Goal: Use online tool/utility: Utilize a website feature to perform a specific function

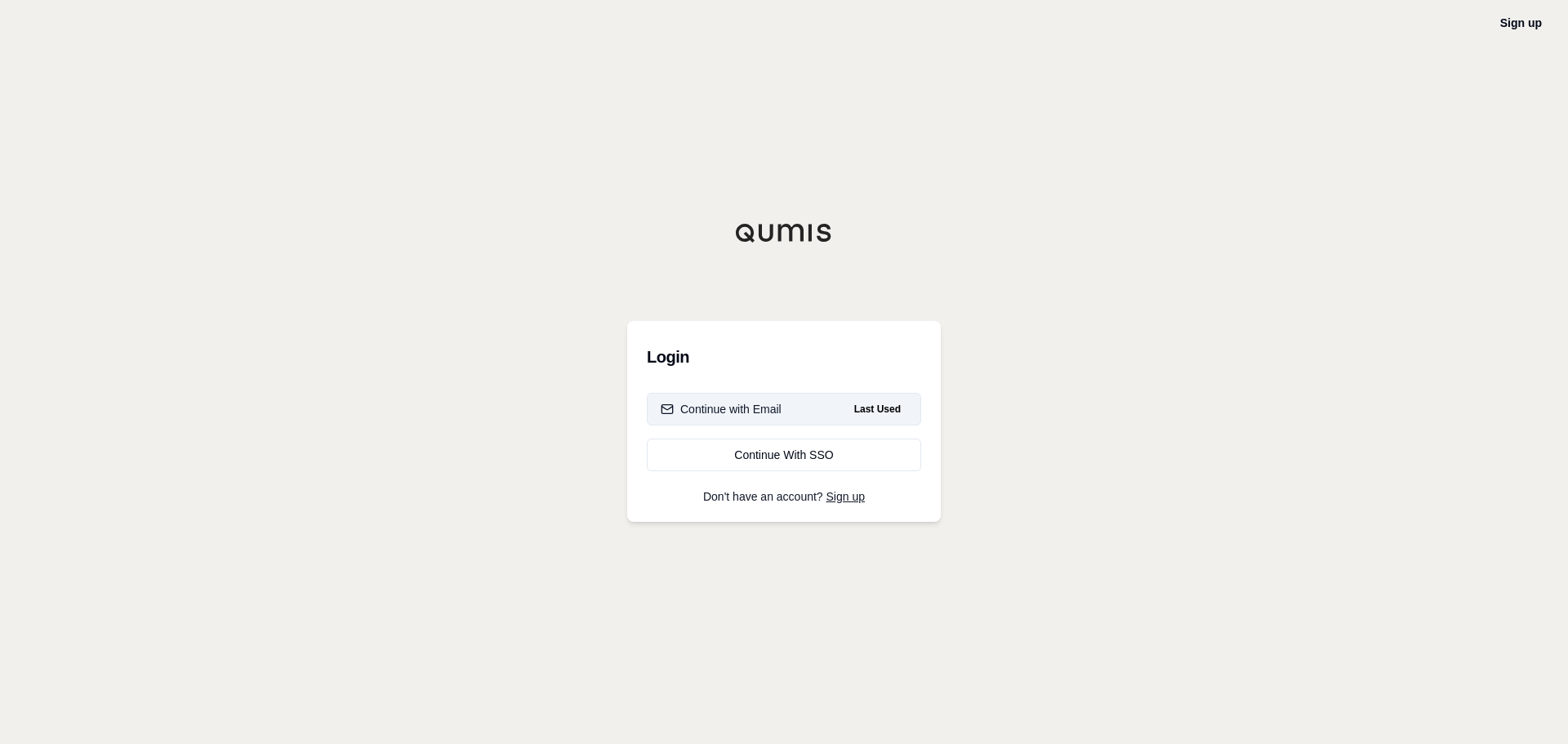
click at [747, 407] on div "Continue with Email" at bounding box center [721, 409] width 121 height 17
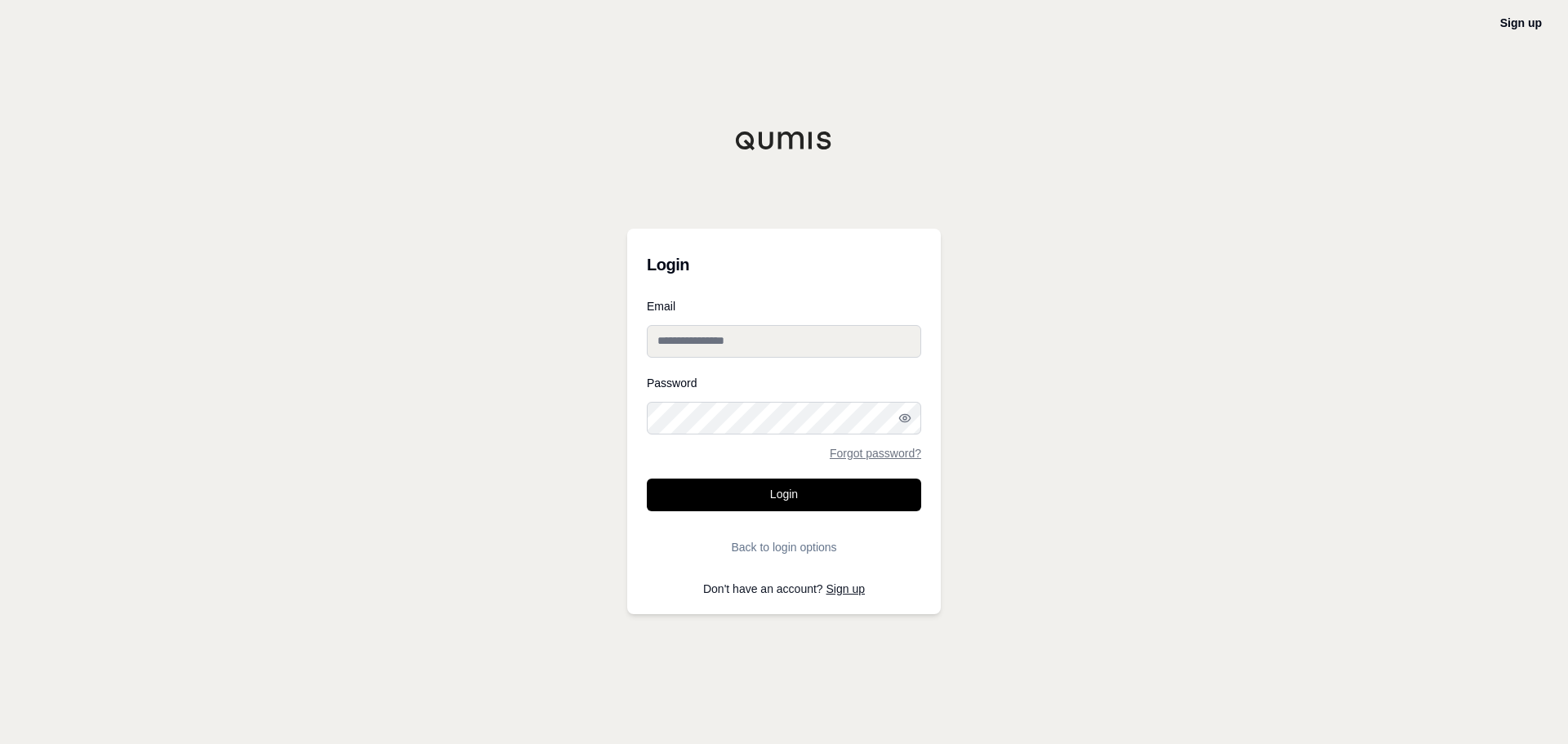
type input "**********"
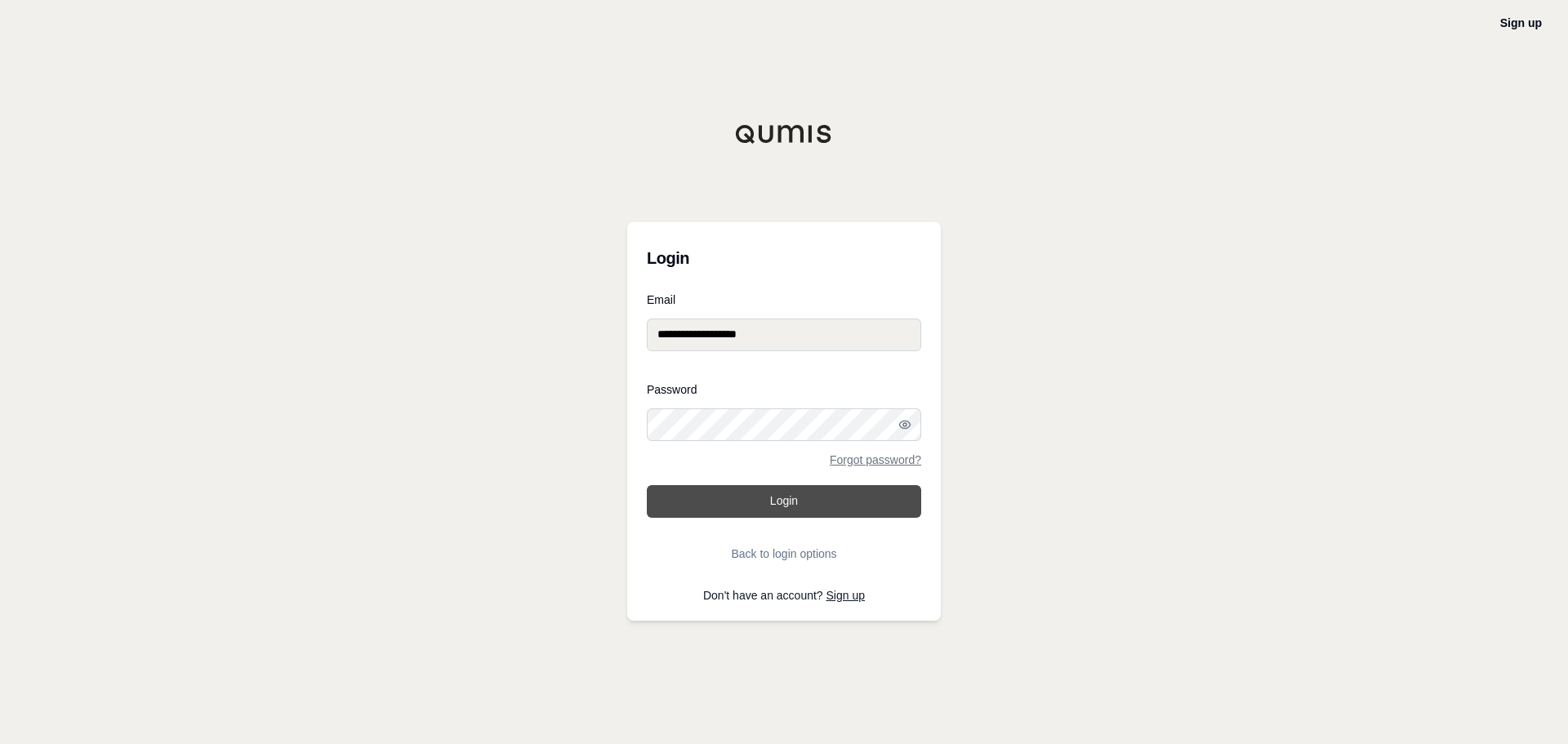
click at [772, 508] on button "Login" at bounding box center [784, 501] width 274 height 33
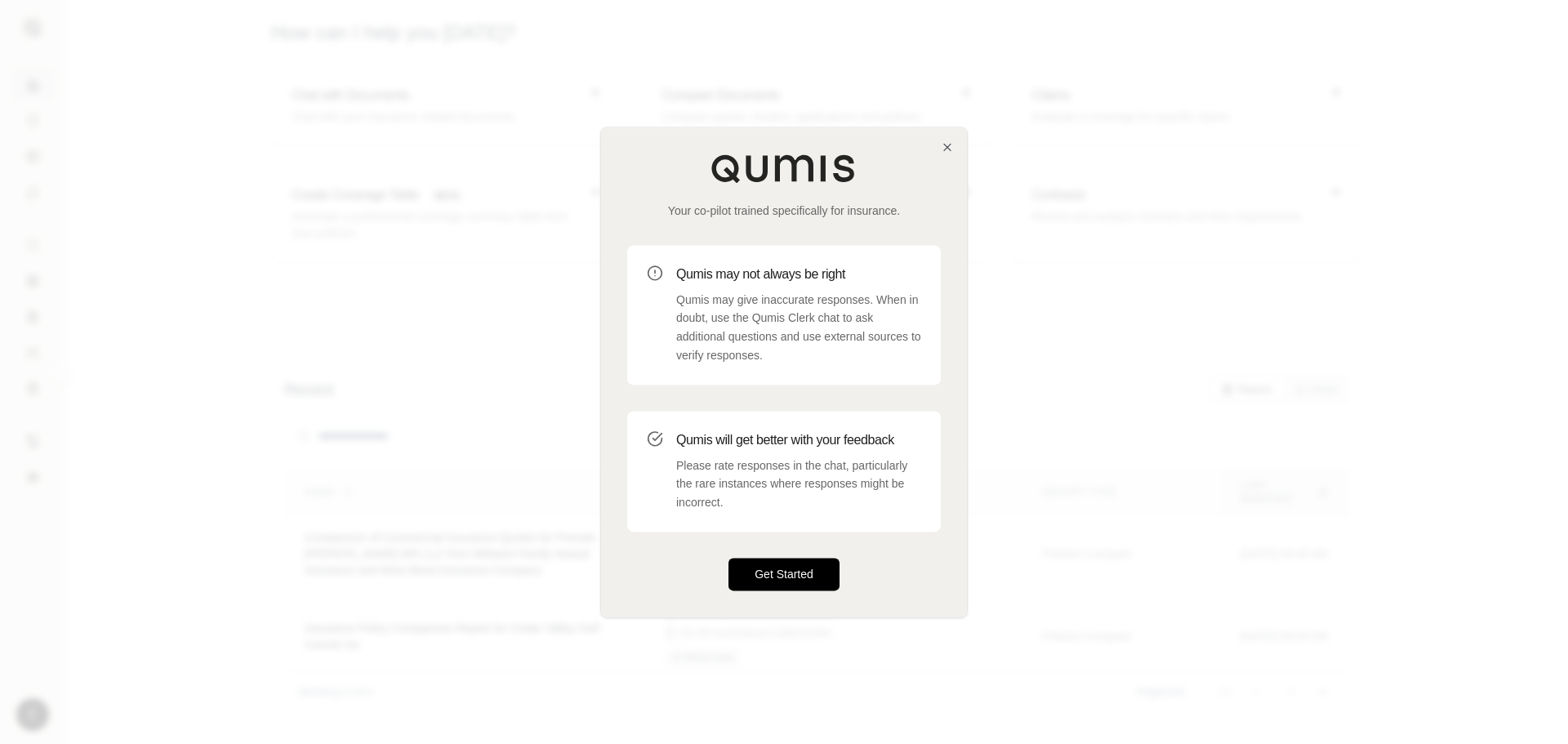
click at [778, 581] on button "Get Started" at bounding box center [784, 573] width 111 height 33
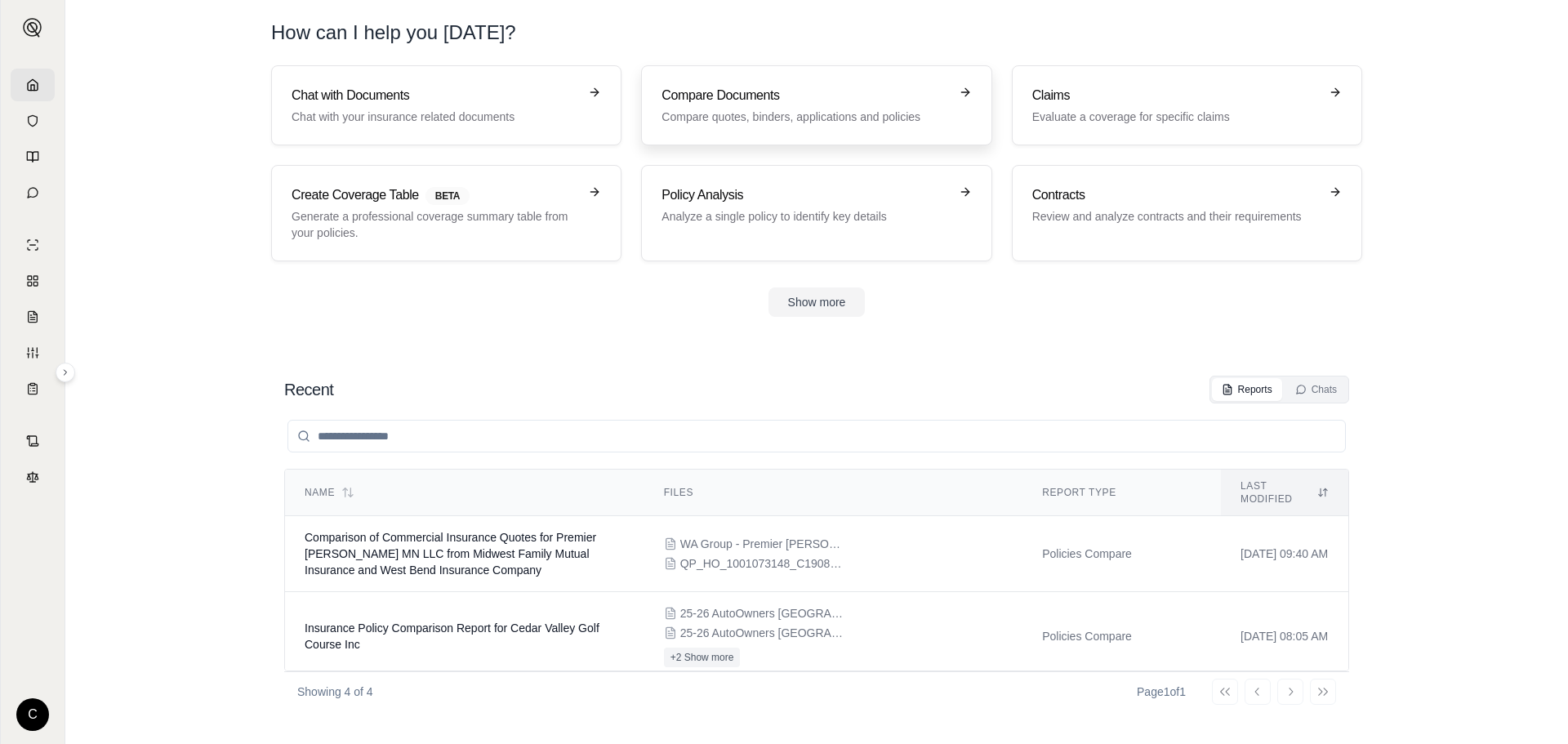
click at [739, 93] on h3 "Compare Documents" at bounding box center [804, 95] width 286 height 20
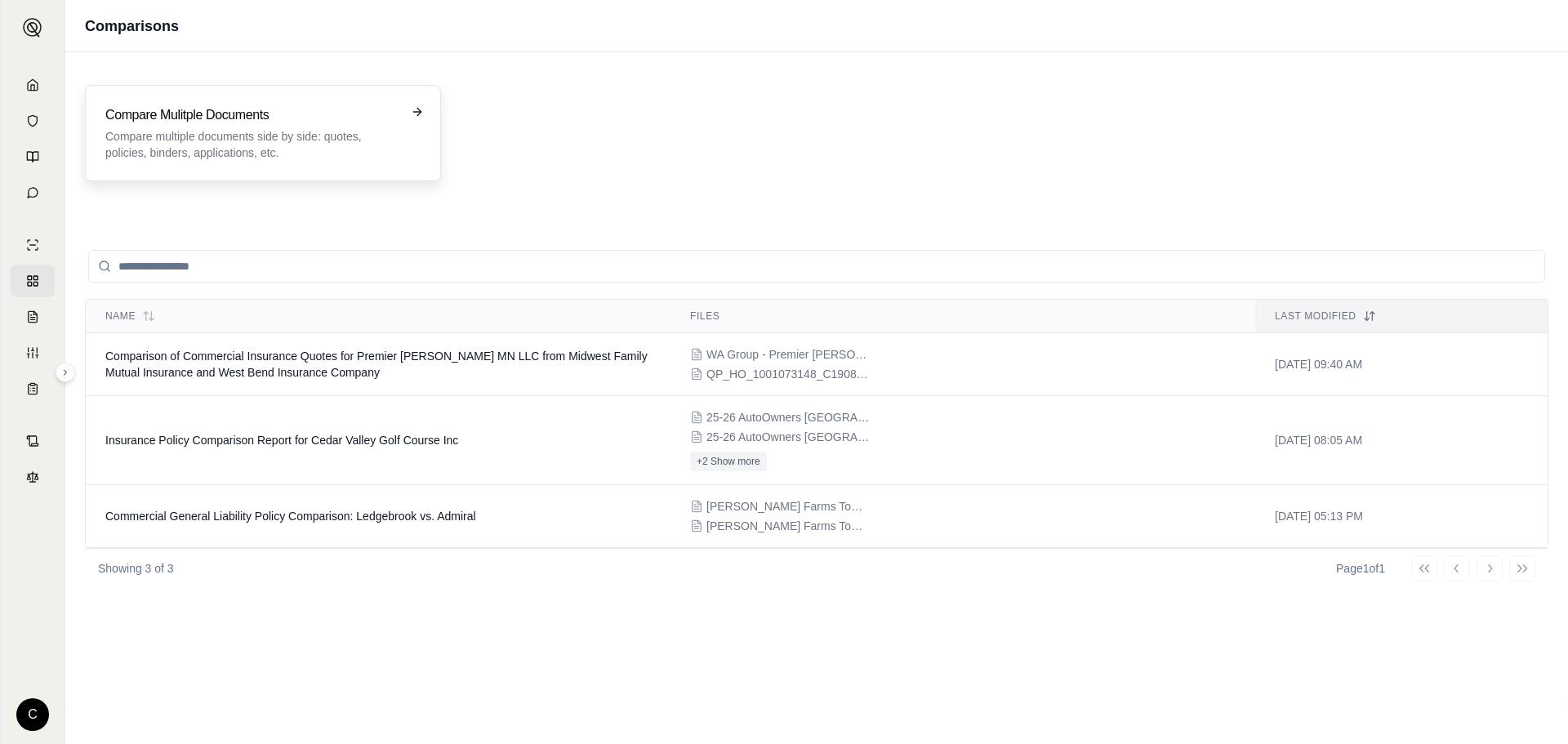
click at [290, 142] on p "Compare multiple documents side by side: quotes, policies, binders, application…" at bounding box center [251, 144] width 292 height 33
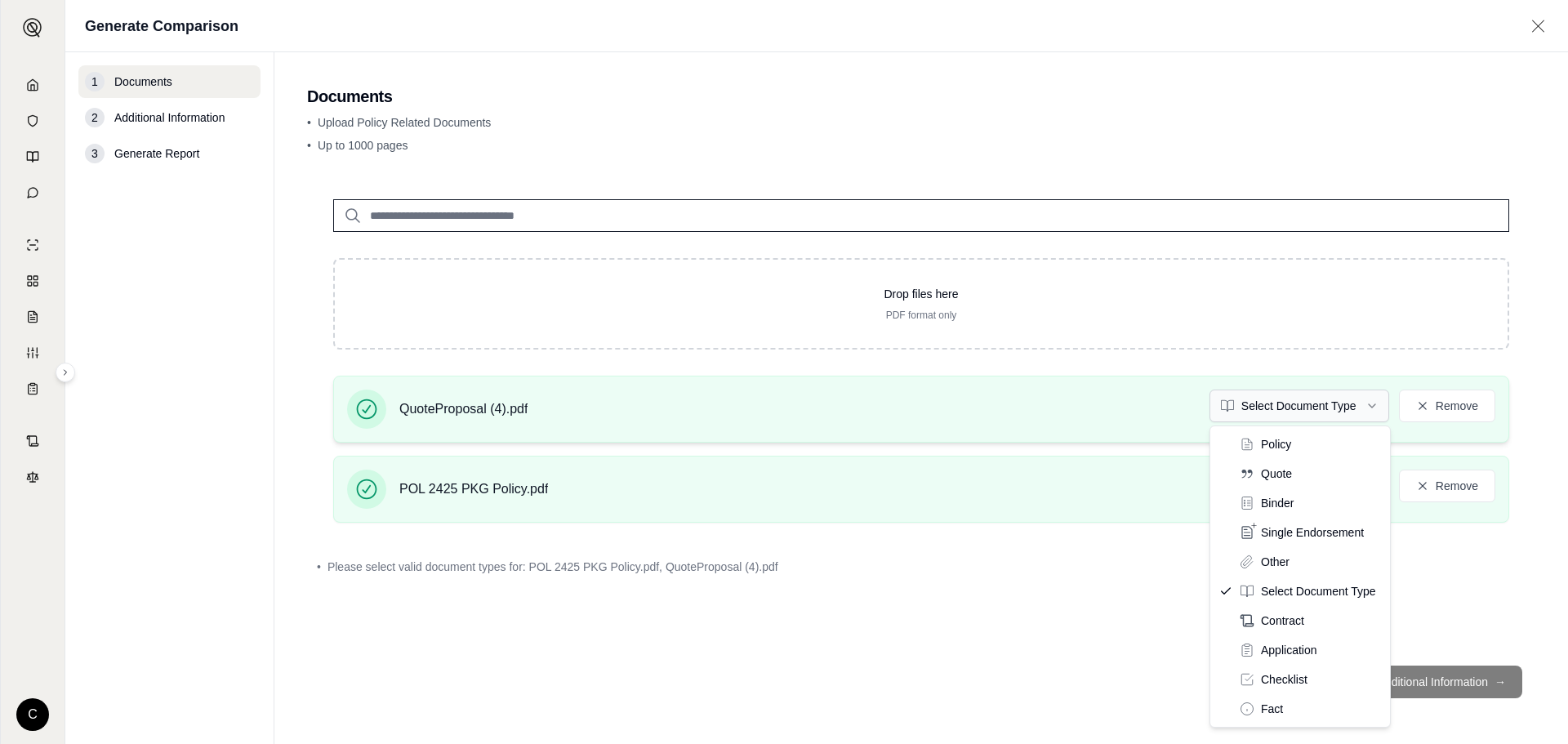
click at [1359, 405] on html "C Generate Comparison 1 Documents 2 Additional Information 3 Generate Report Do…" at bounding box center [784, 372] width 1568 height 744
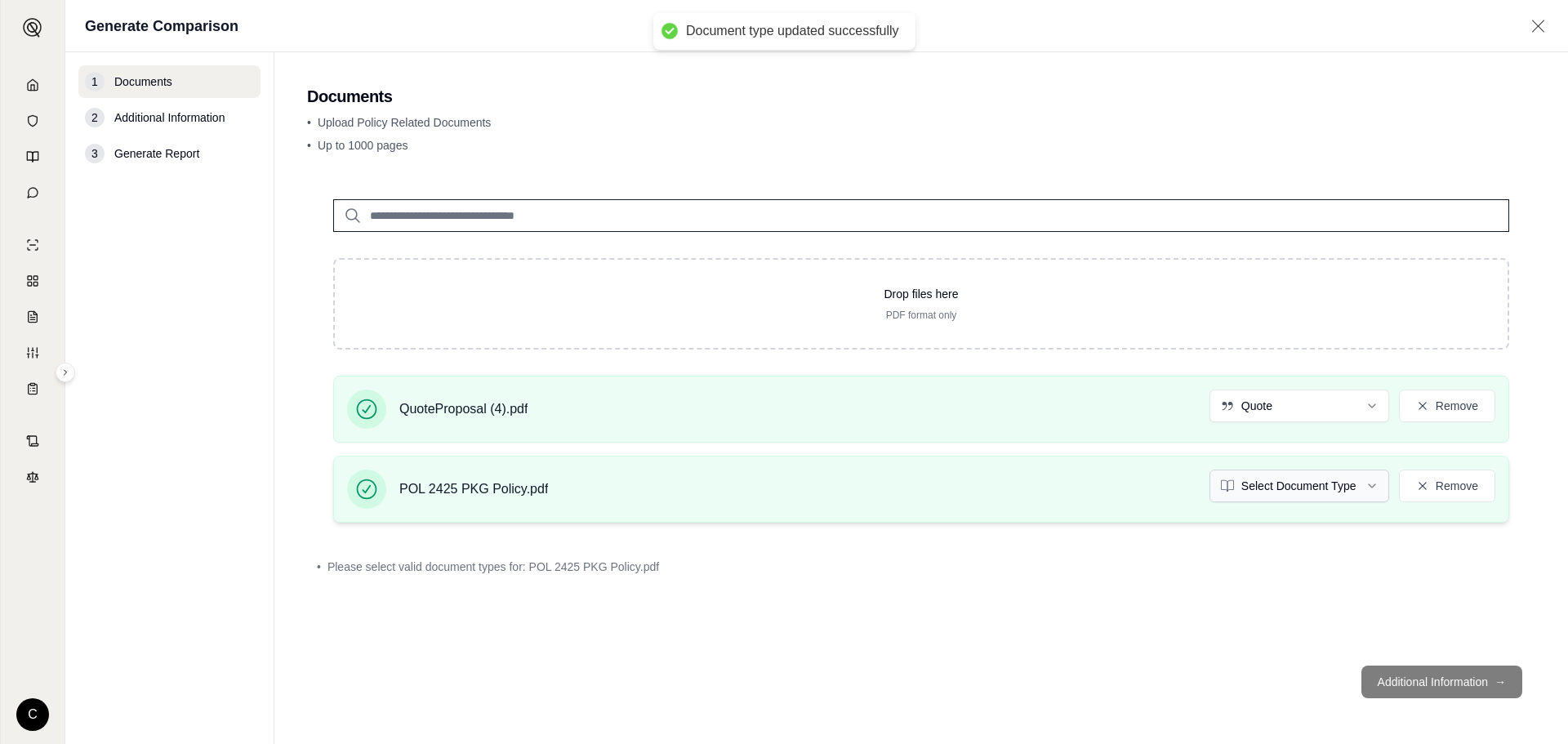
click at [1307, 487] on html "Document type updated successfully C Generate Comparison 1 Documents 2 Addition…" at bounding box center [784, 372] width 1568 height 744
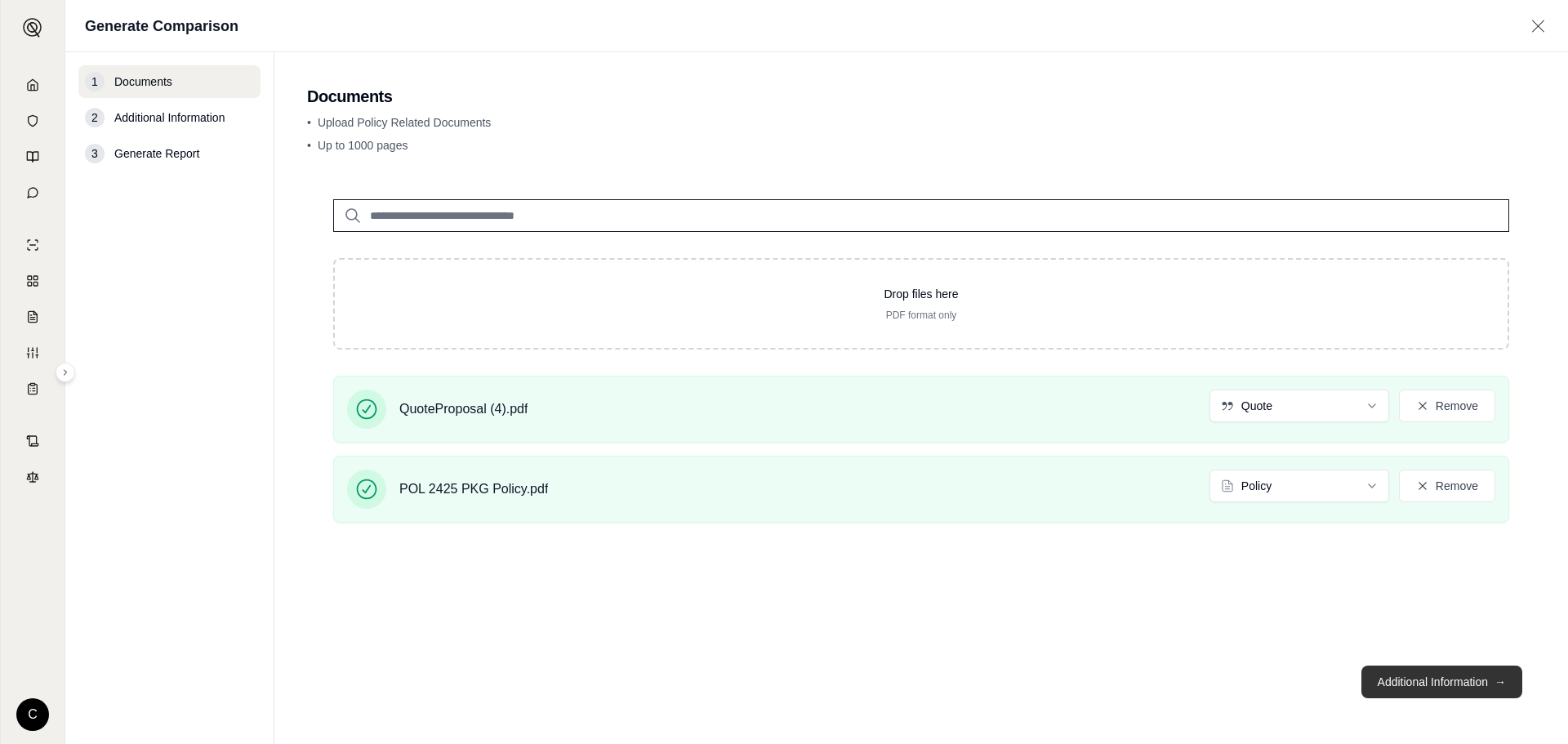
click at [1399, 688] on button "Additional Information →" at bounding box center [1441, 681] width 160 height 33
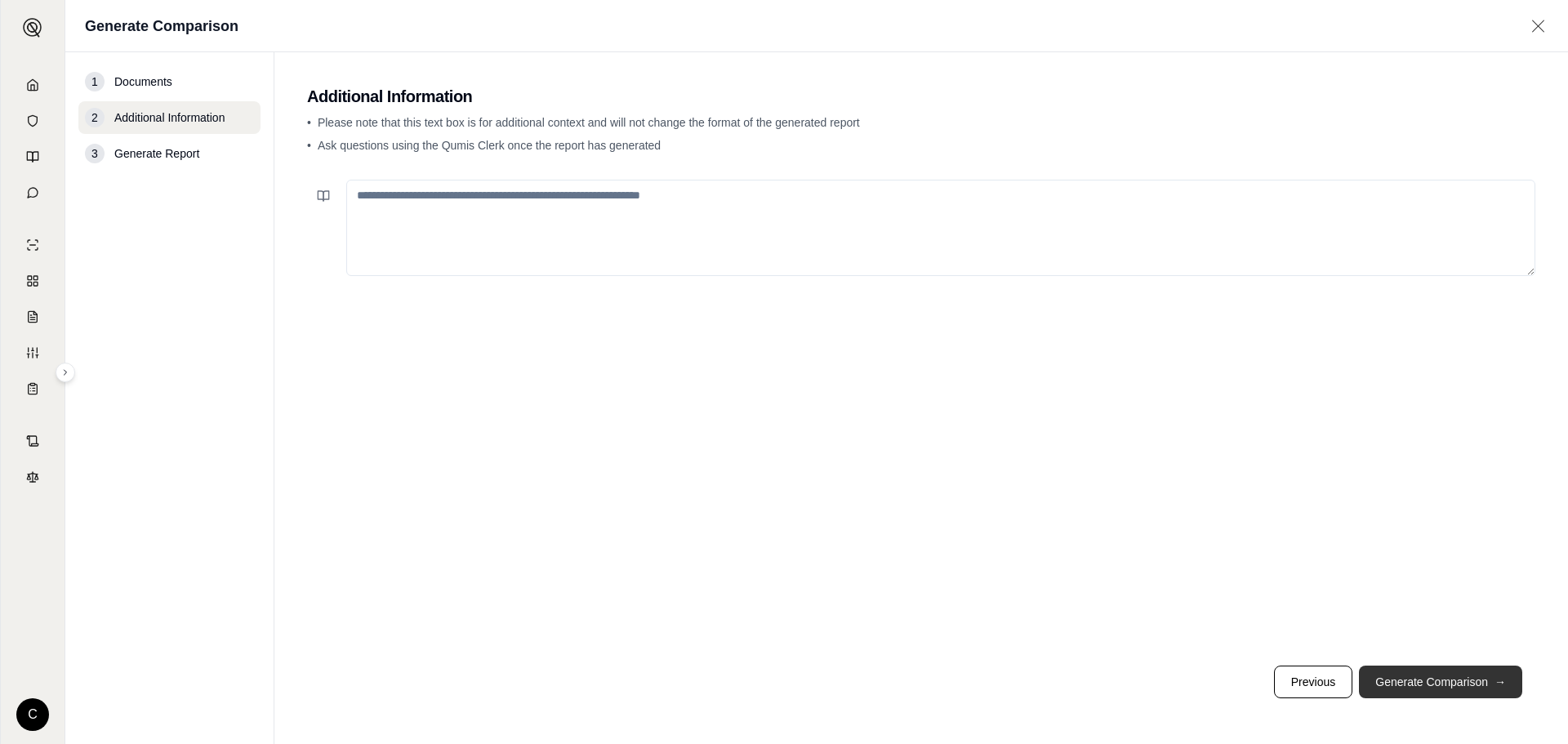
click at [1409, 682] on button "Generate Comparison →" at bounding box center [1440, 681] width 163 height 33
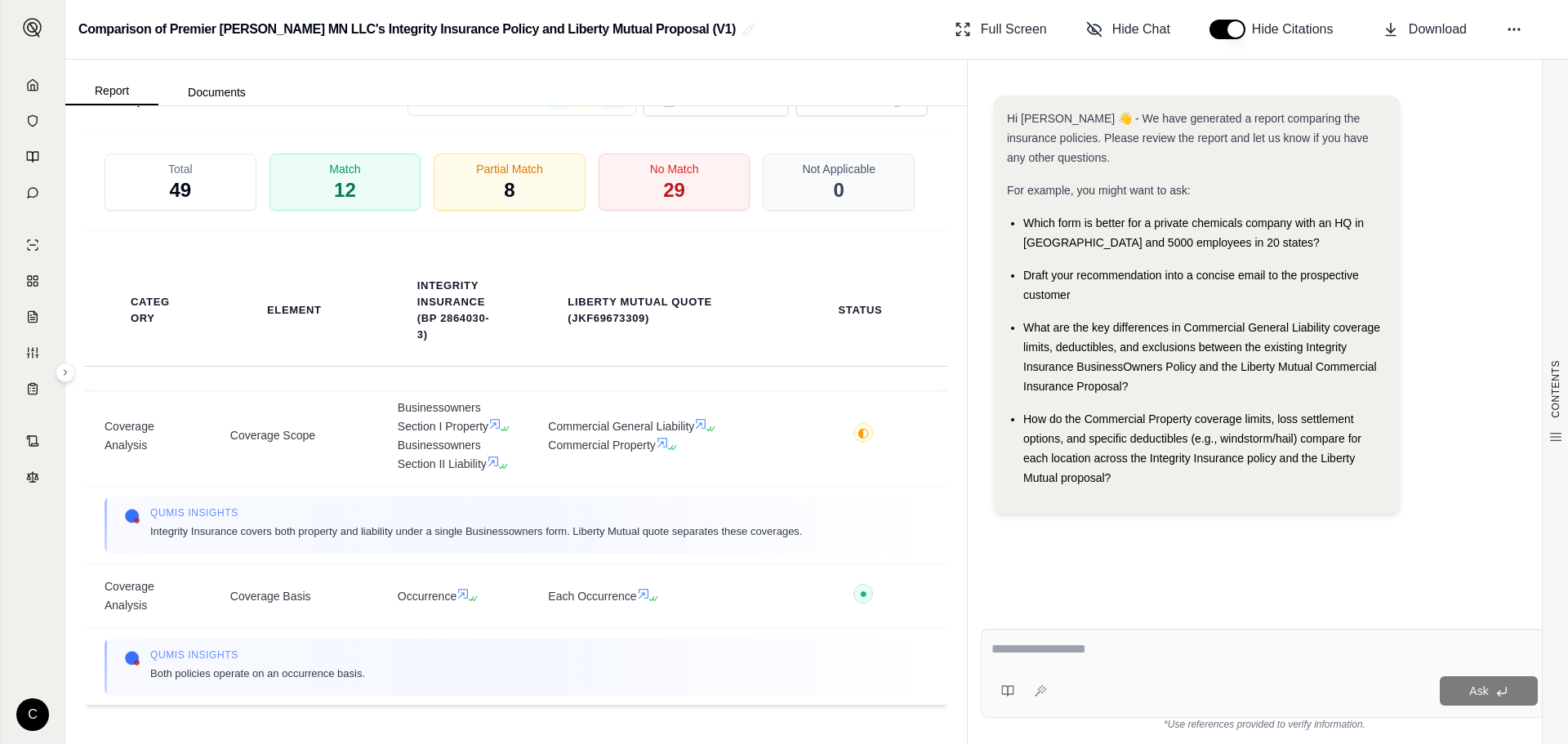
scroll to position [245, 0]
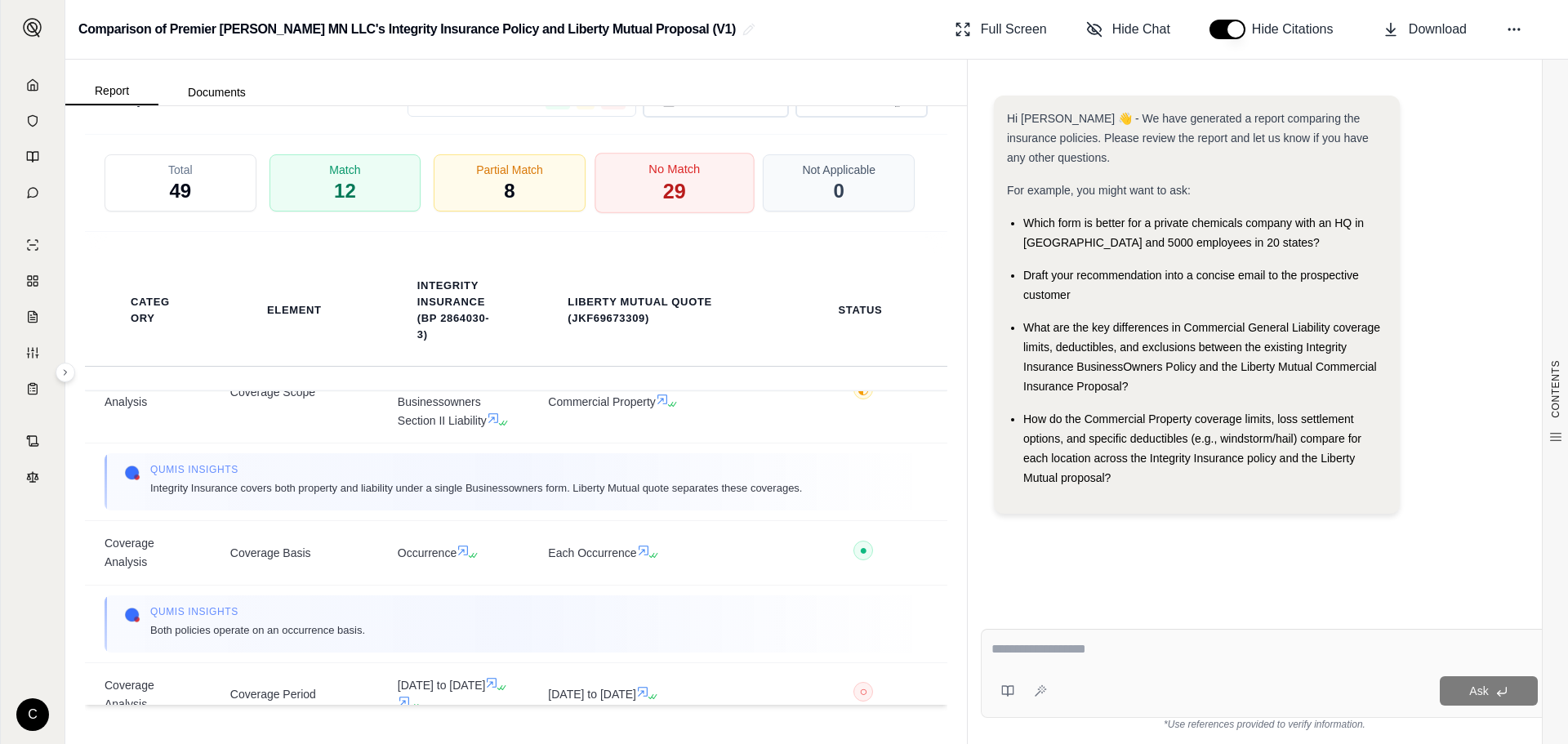
click at [645, 188] on div "No Match 29" at bounding box center [673, 183] width 160 height 61
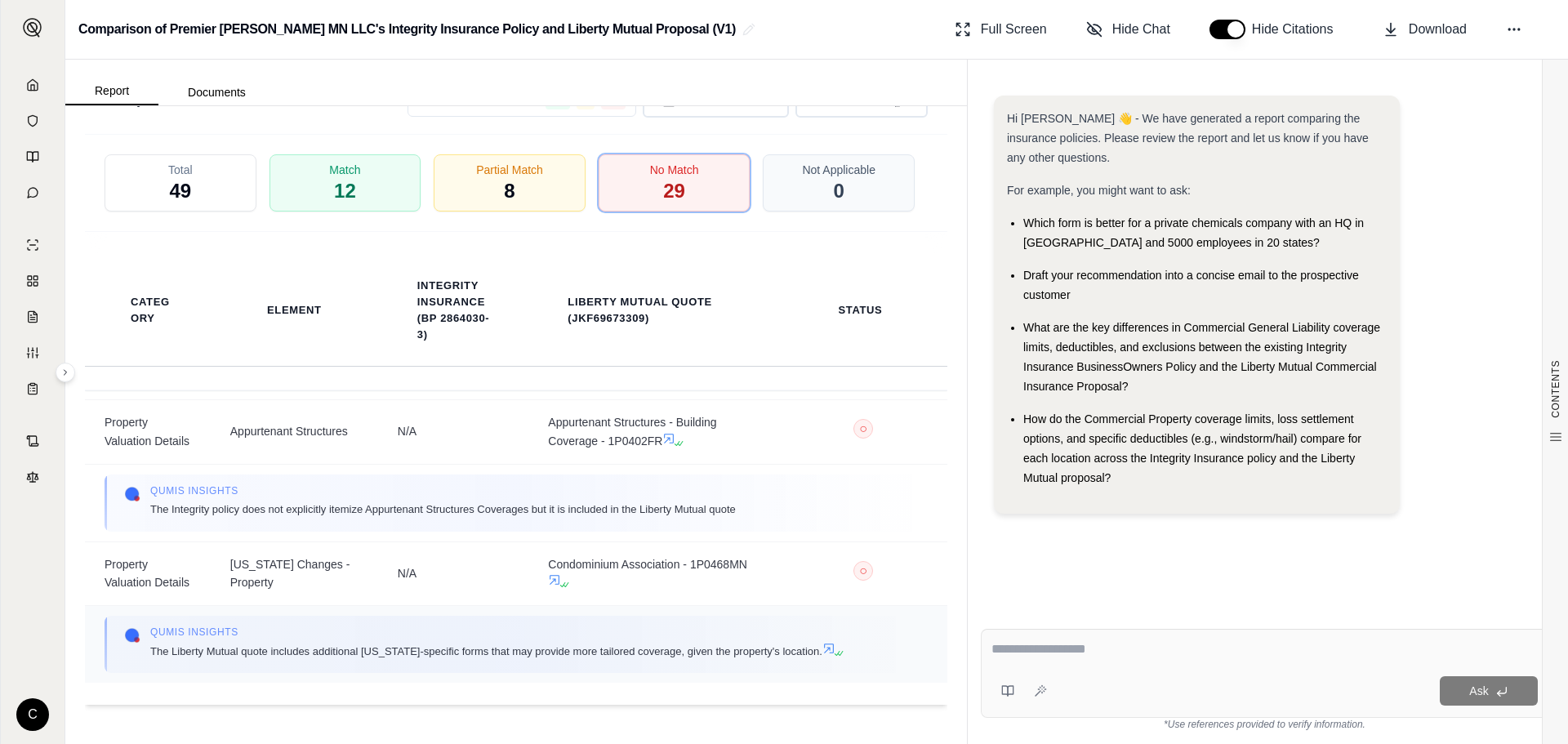
scroll to position [4774, 0]
click at [1421, 33] on span "Download" at bounding box center [1437, 29] width 58 height 20
